Goal: Navigation & Orientation: Go to known website

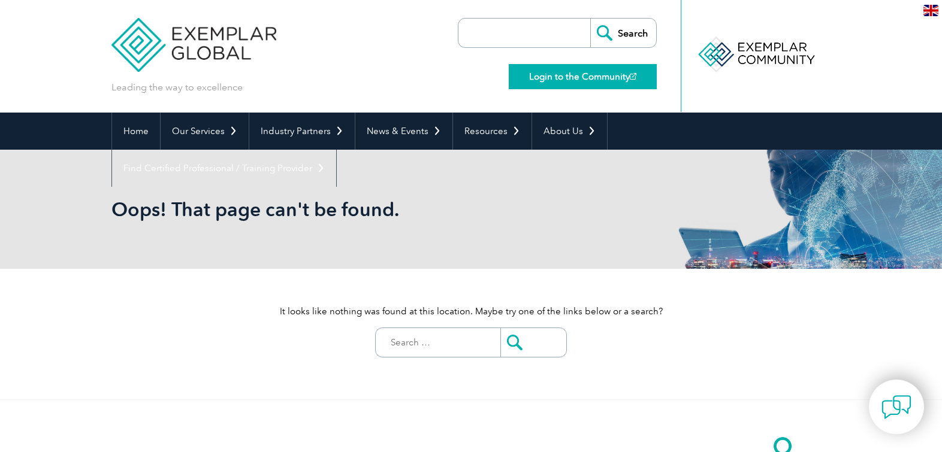
click at [548, 80] on link "Login to the Community" at bounding box center [583, 76] width 148 height 25
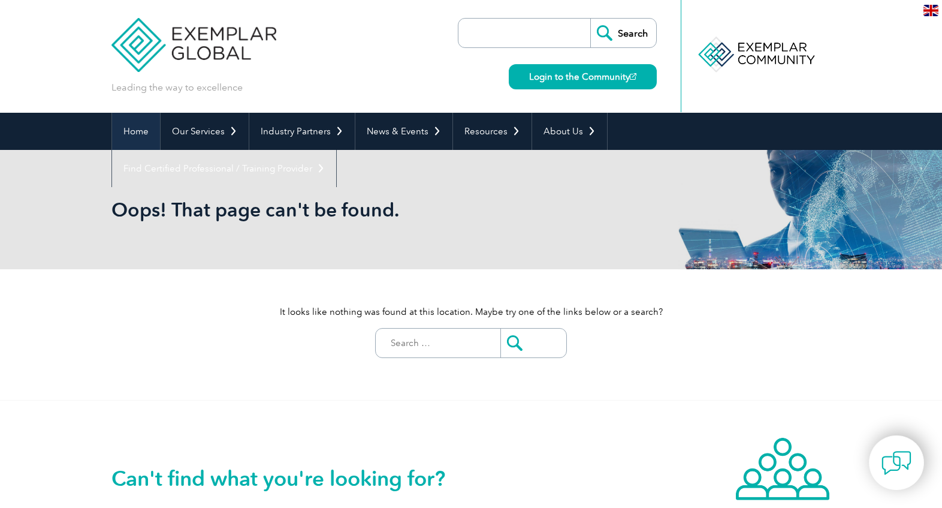
click at [135, 130] on link "Home" at bounding box center [136, 131] width 48 height 37
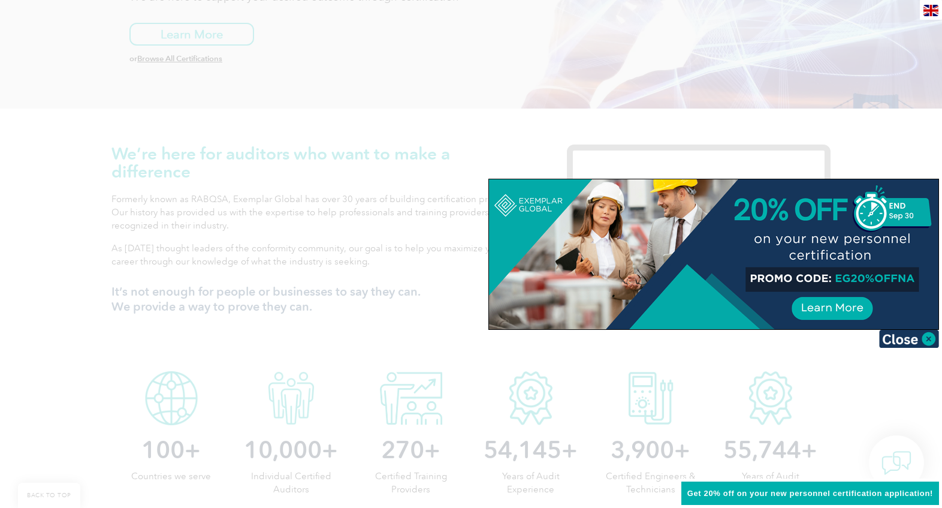
scroll to position [259, 0]
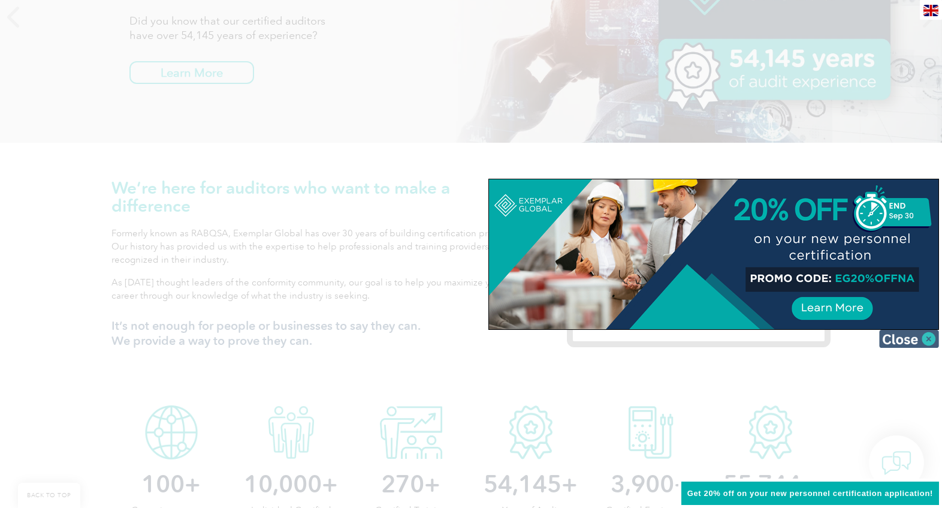
click at [904, 339] on img at bounding box center [909, 339] width 60 height 18
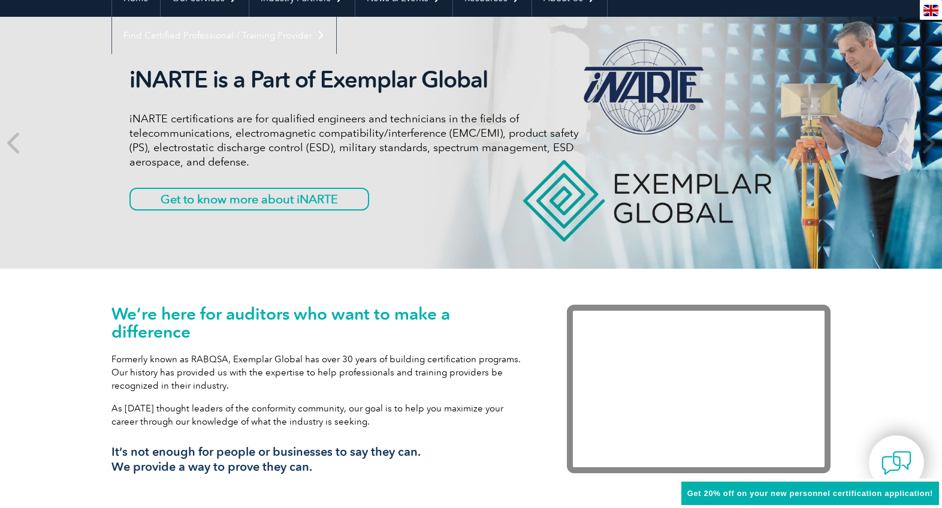
scroll to position [0, 0]
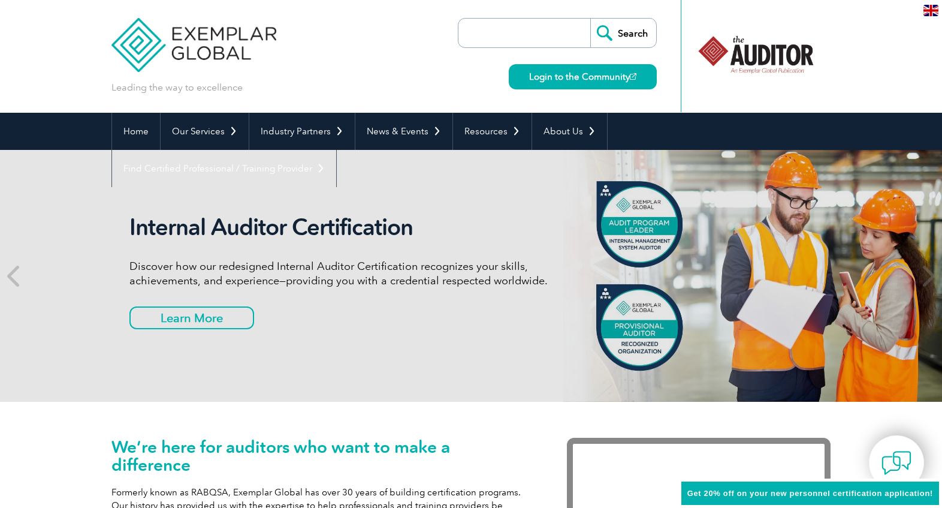
click at [391, 373] on div "Internal Auditor Certification Discover how our redesigned Internal Auditor Cer…" at bounding box center [470, 276] width 719 height 252
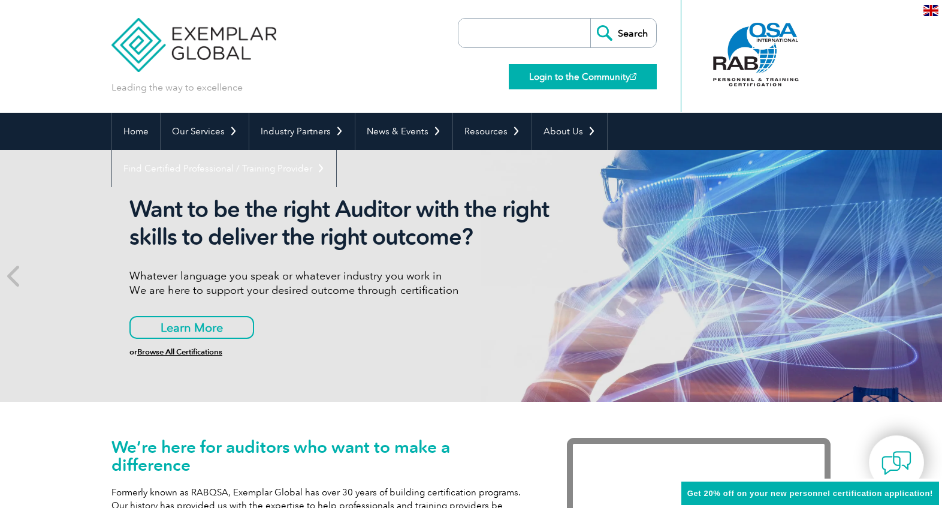
click at [583, 83] on link "Login to the Community" at bounding box center [583, 76] width 148 height 25
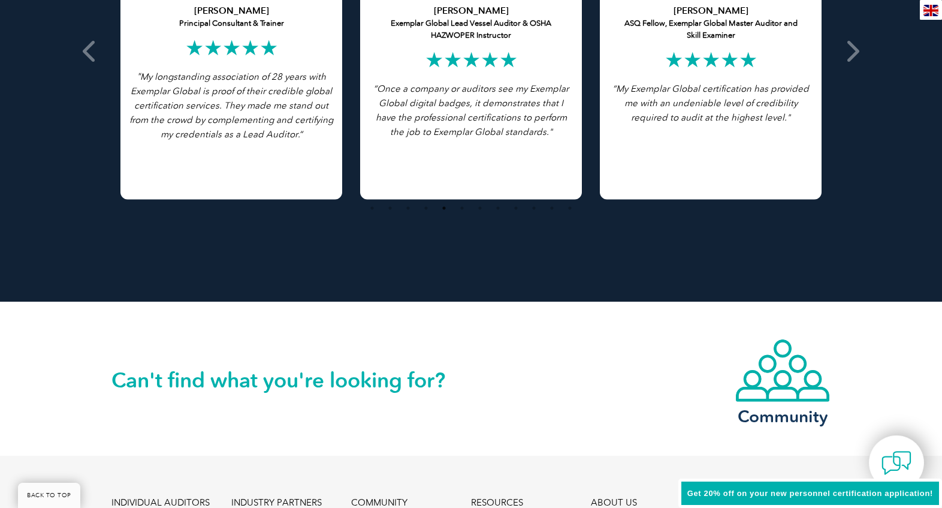
scroll to position [2775, 0]
